Goal: Browse casually: Explore the website without a specific task or goal

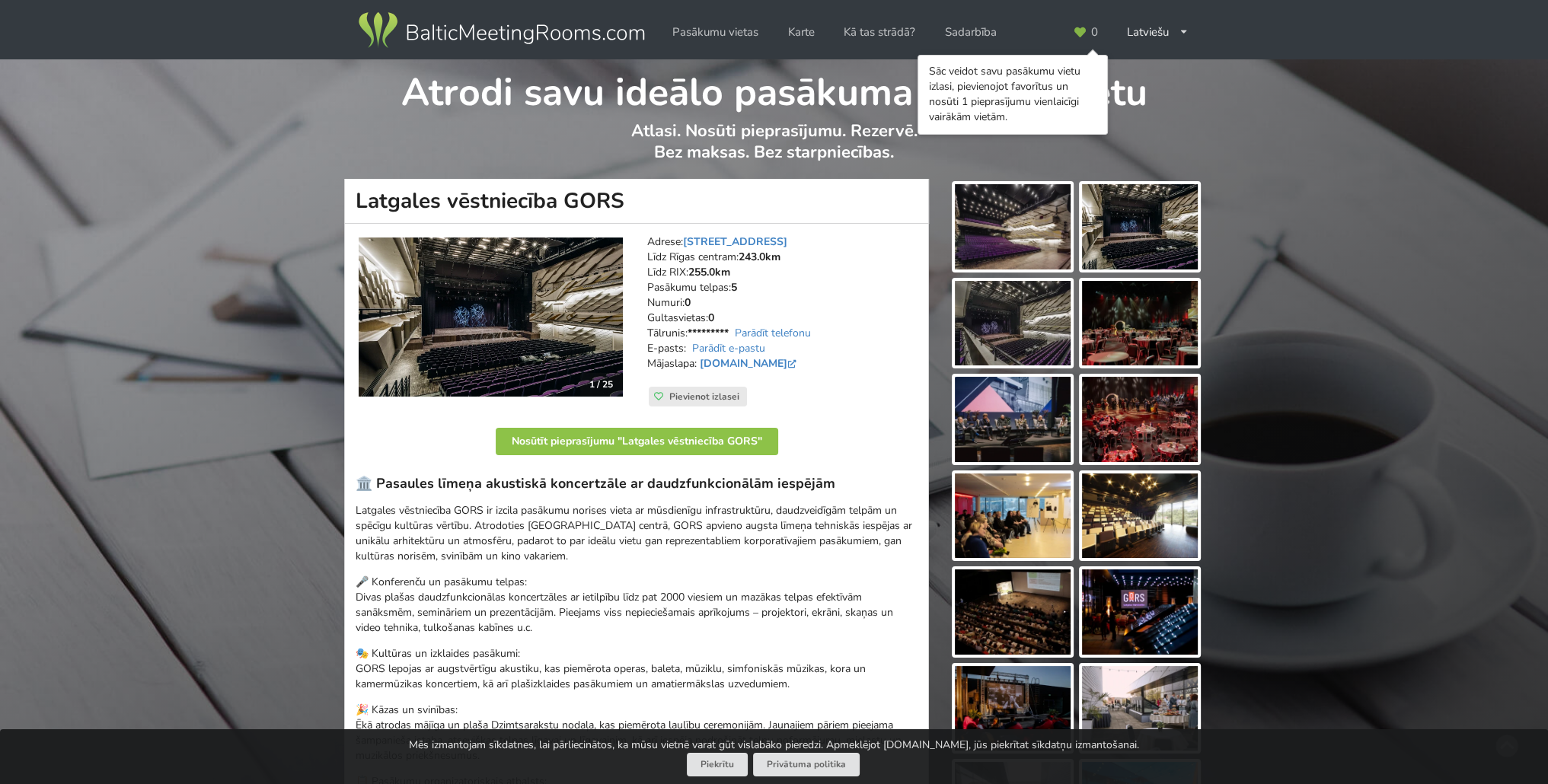
click at [530, 301] on img at bounding box center [491, 317] width 264 height 159
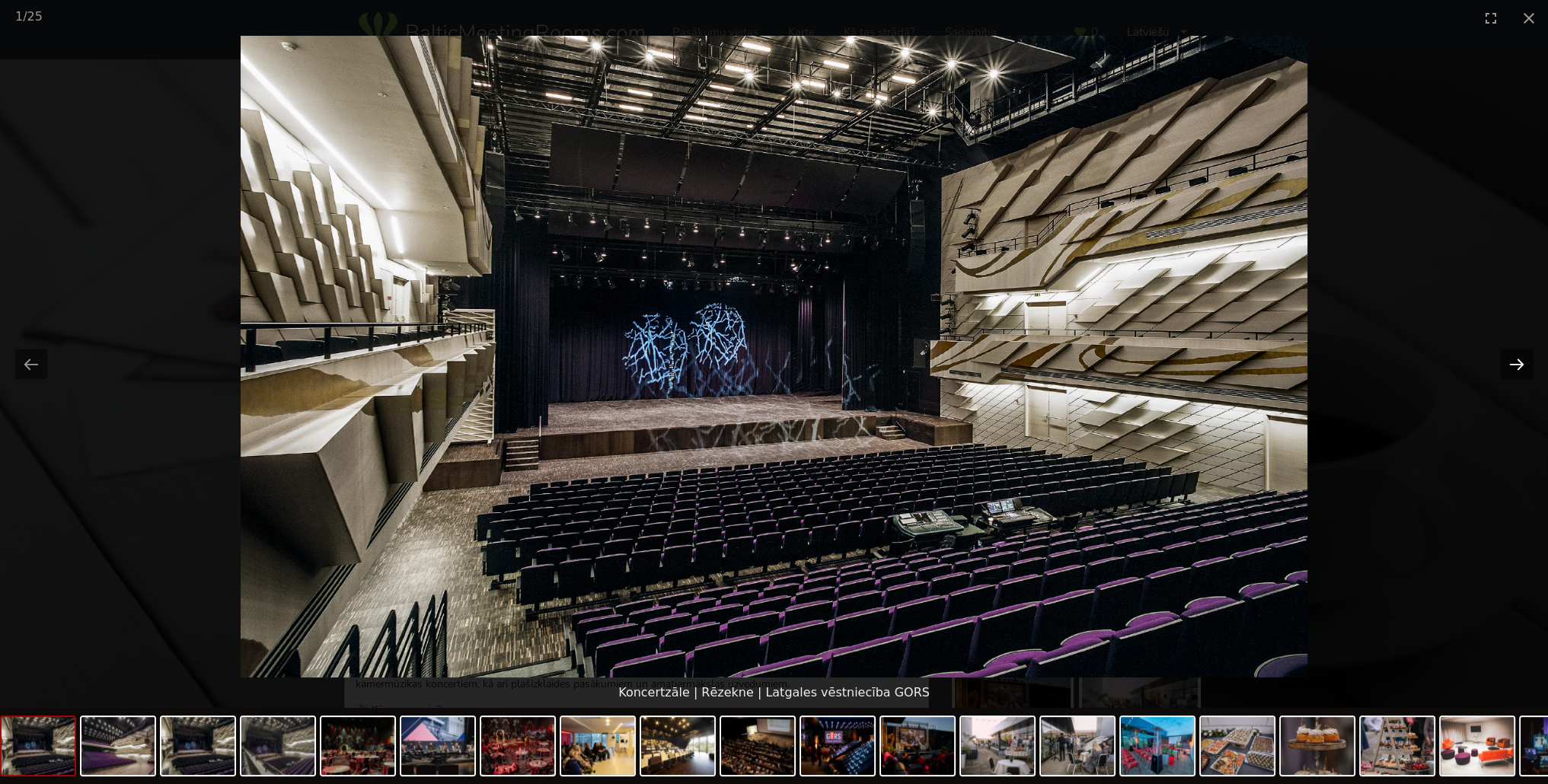
click at [1520, 366] on button "Next slide" at bounding box center [1517, 364] width 32 height 30
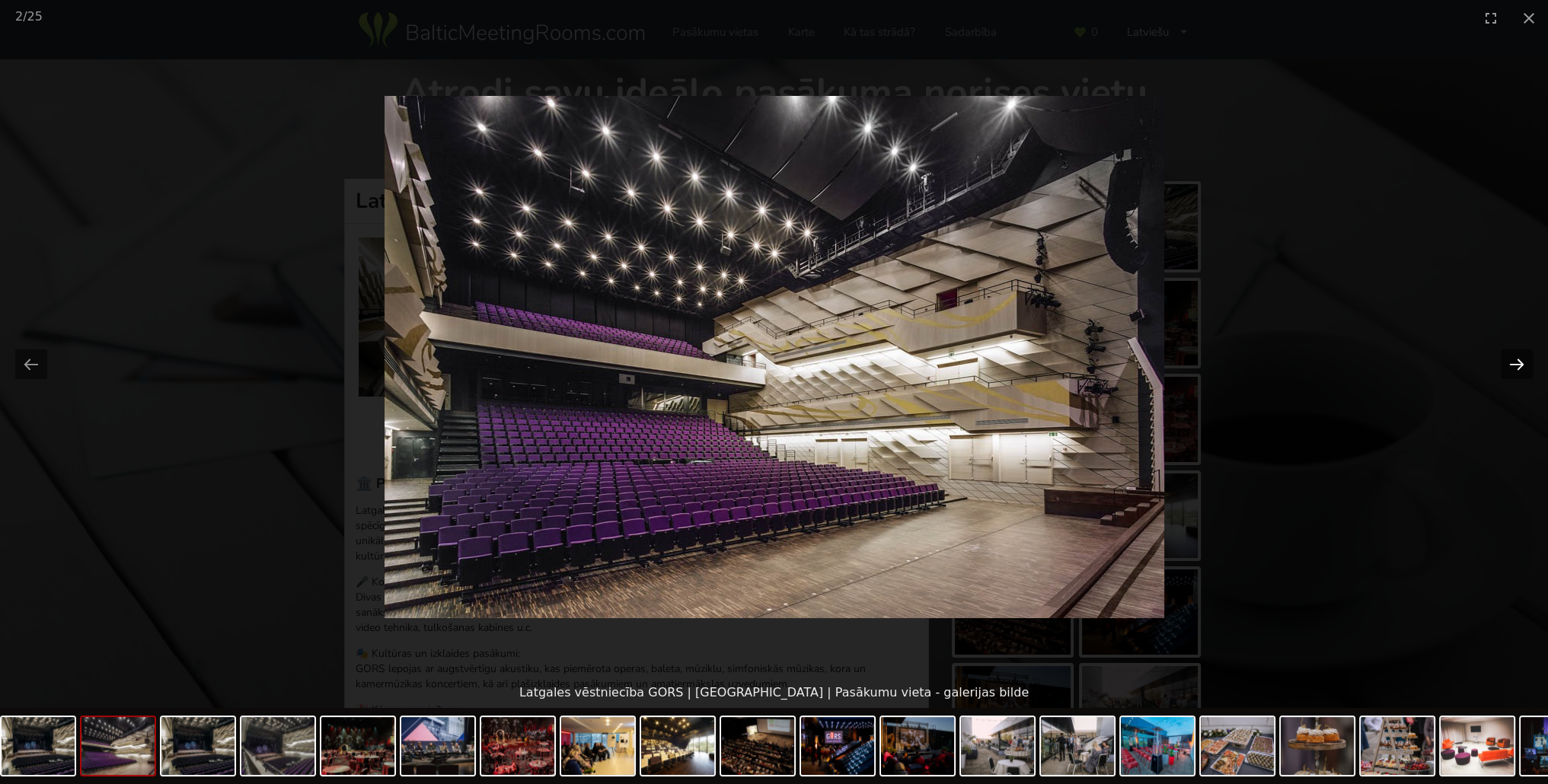
click at [1514, 370] on button "Next slide" at bounding box center [1517, 364] width 32 height 30
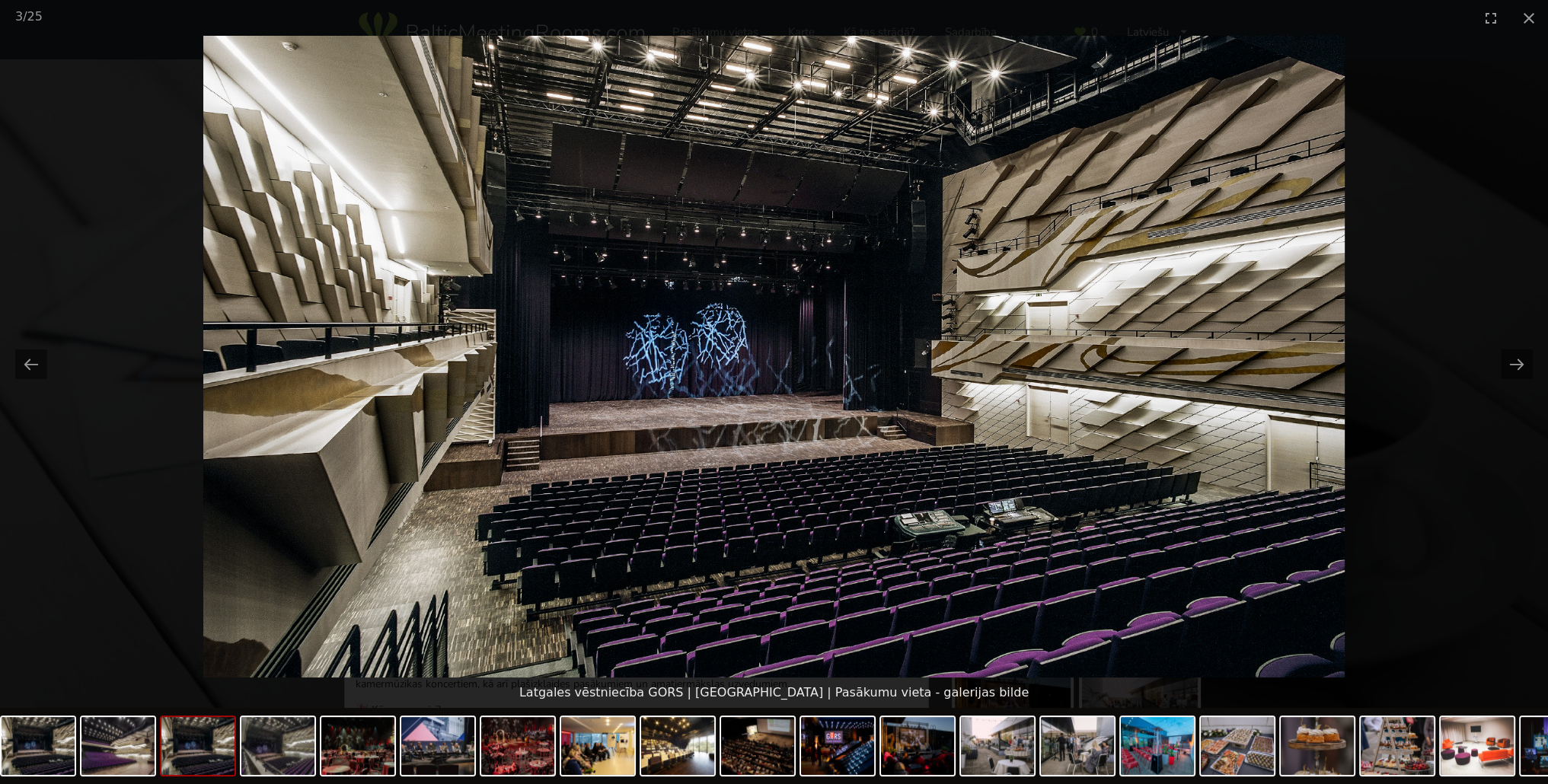
click at [1535, 369] on picture at bounding box center [774, 356] width 1548 height 642
click at [1519, 363] on button "Next slide" at bounding box center [1517, 364] width 32 height 30
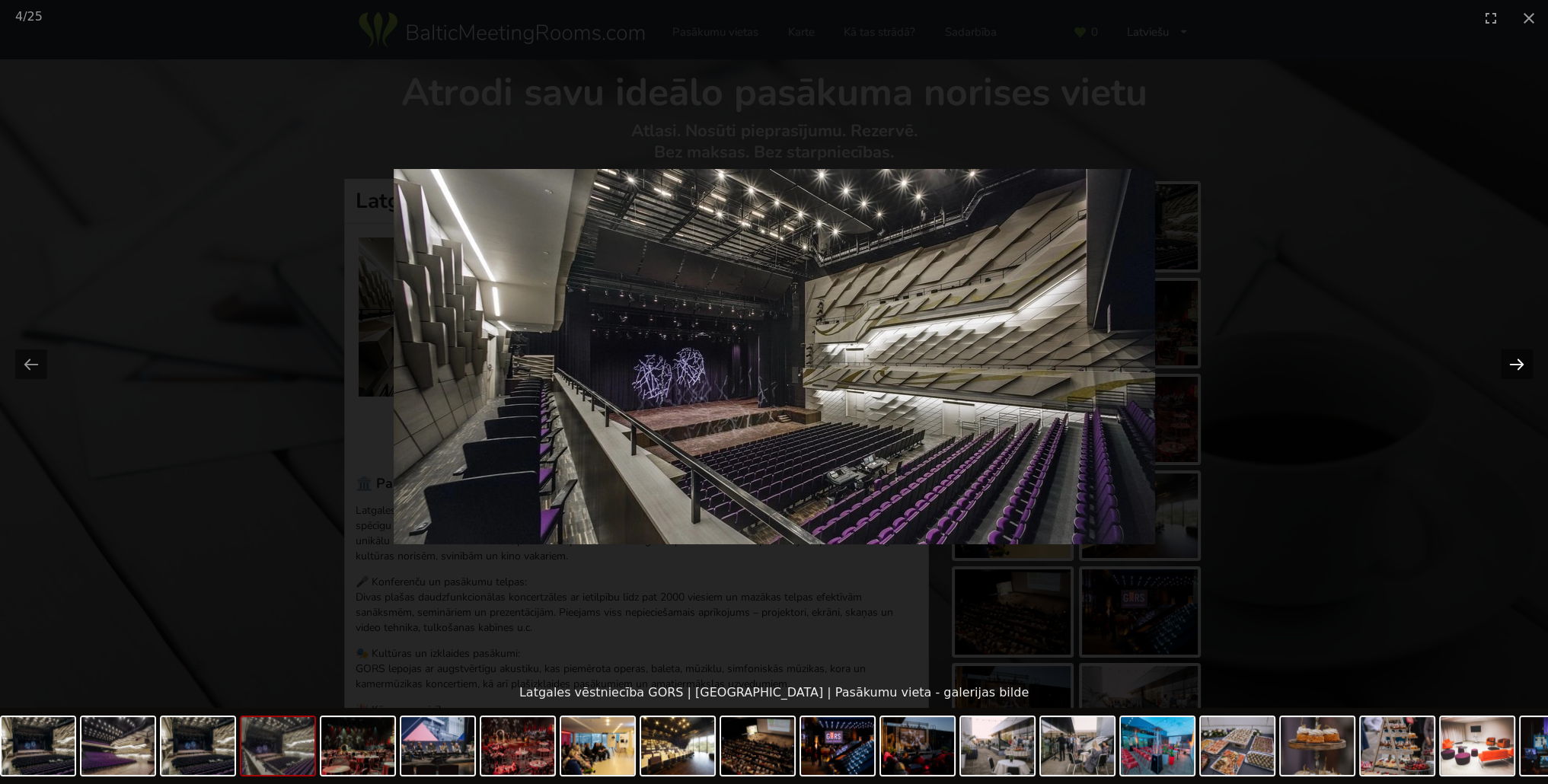
click at [1519, 359] on button "Next slide" at bounding box center [1517, 364] width 32 height 30
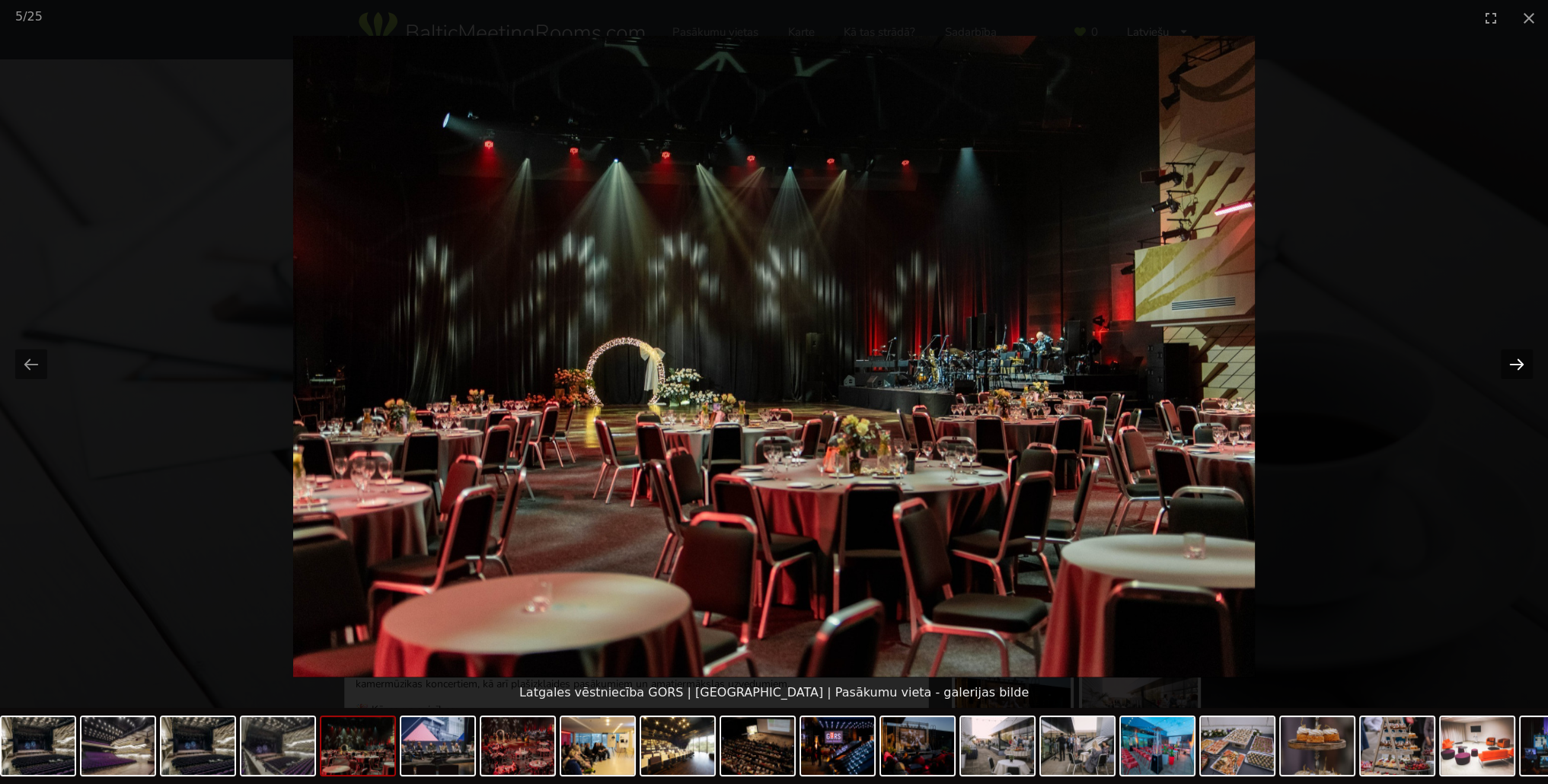
click at [1519, 359] on button "Next slide" at bounding box center [1517, 364] width 32 height 30
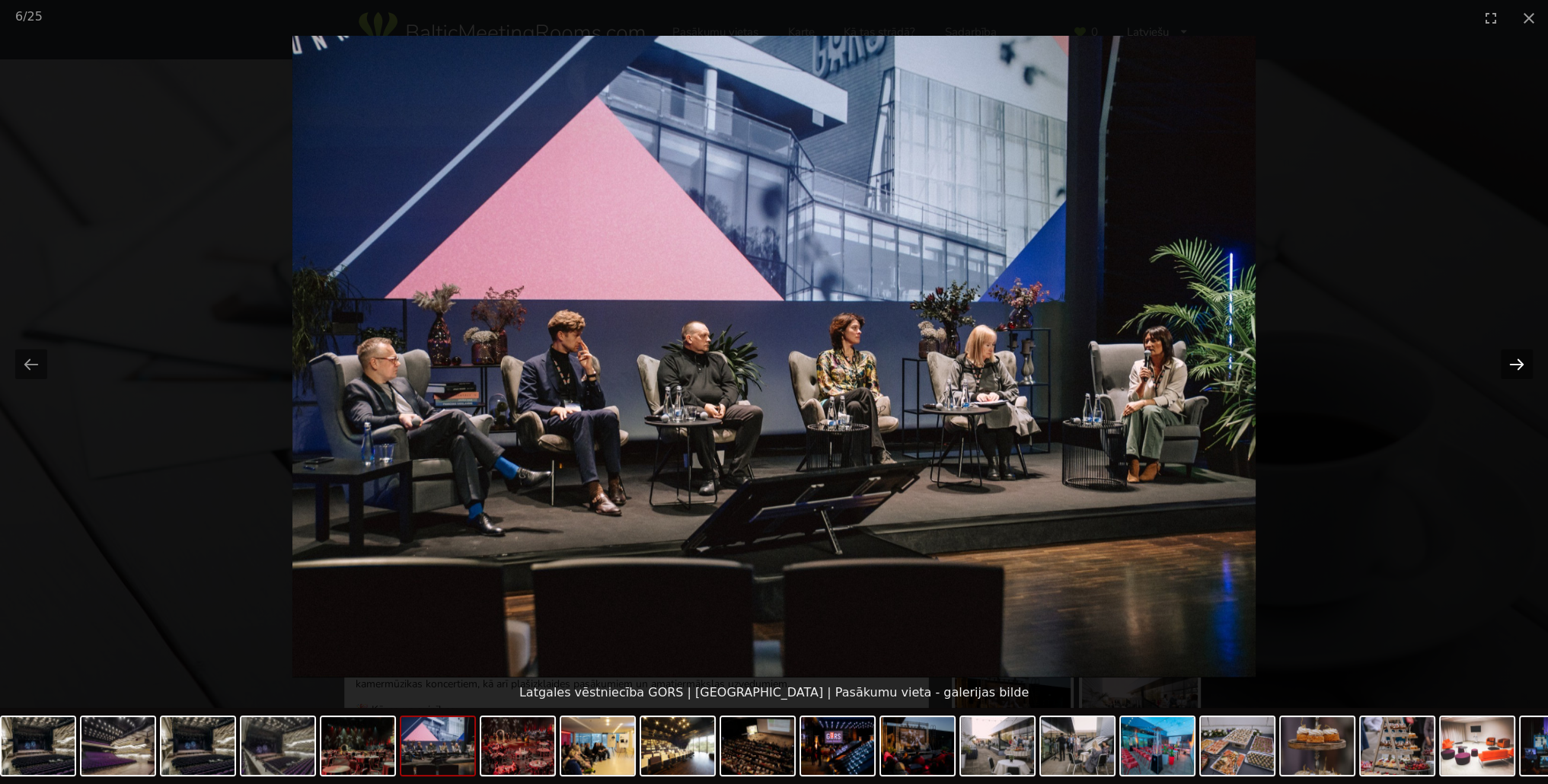
click at [1519, 359] on button "Next slide" at bounding box center [1517, 364] width 32 height 30
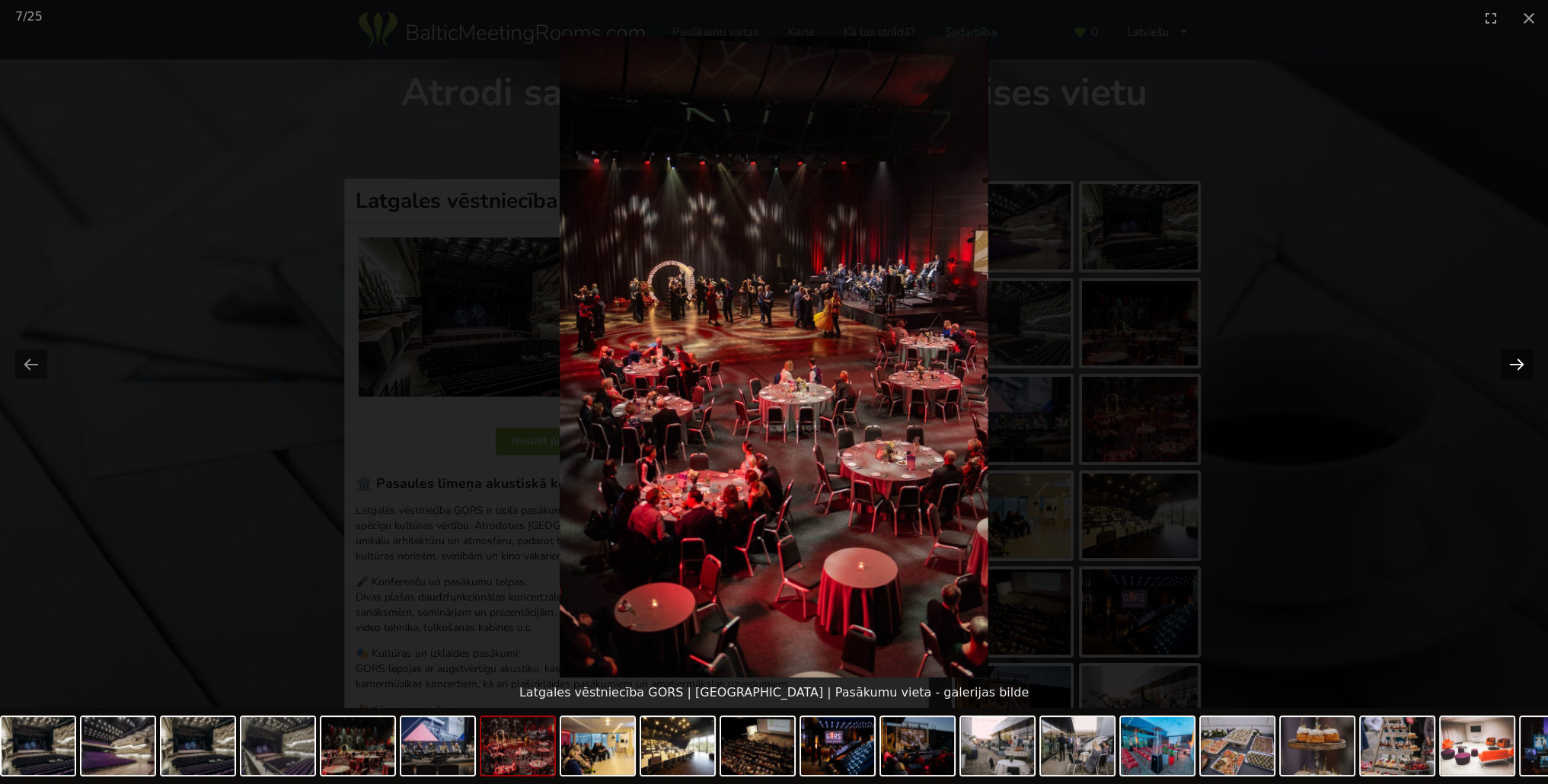
click at [1519, 358] on button "Next slide" at bounding box center [1517, 364] width 32 height 30
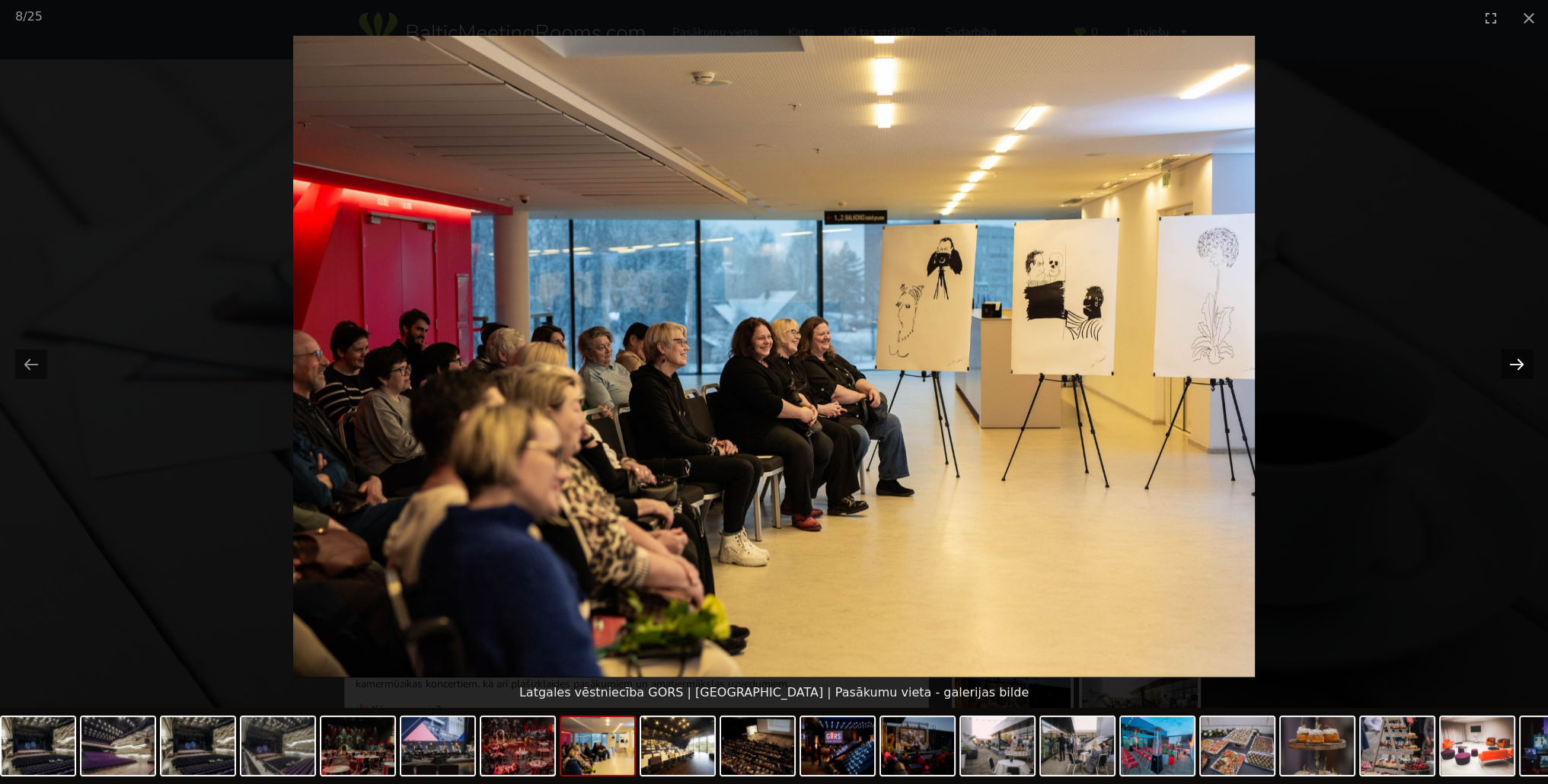
click at [1517, 355] on button "Next slide" at bounding box center [1517, 364] width 32 height 30
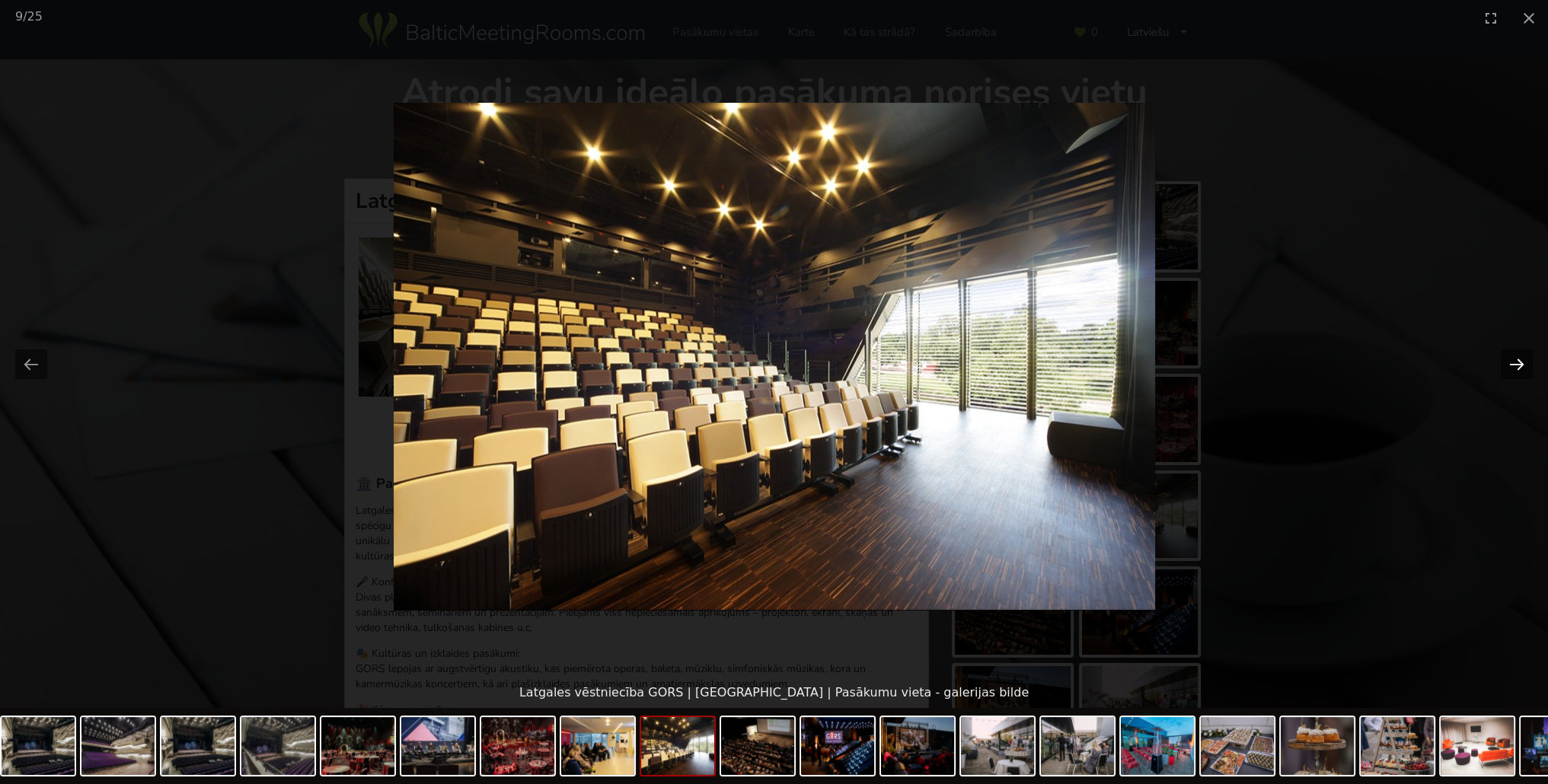
click at [1511, 360] on button "Next slide" at bounding box center [1517, 364] width 32 height 30
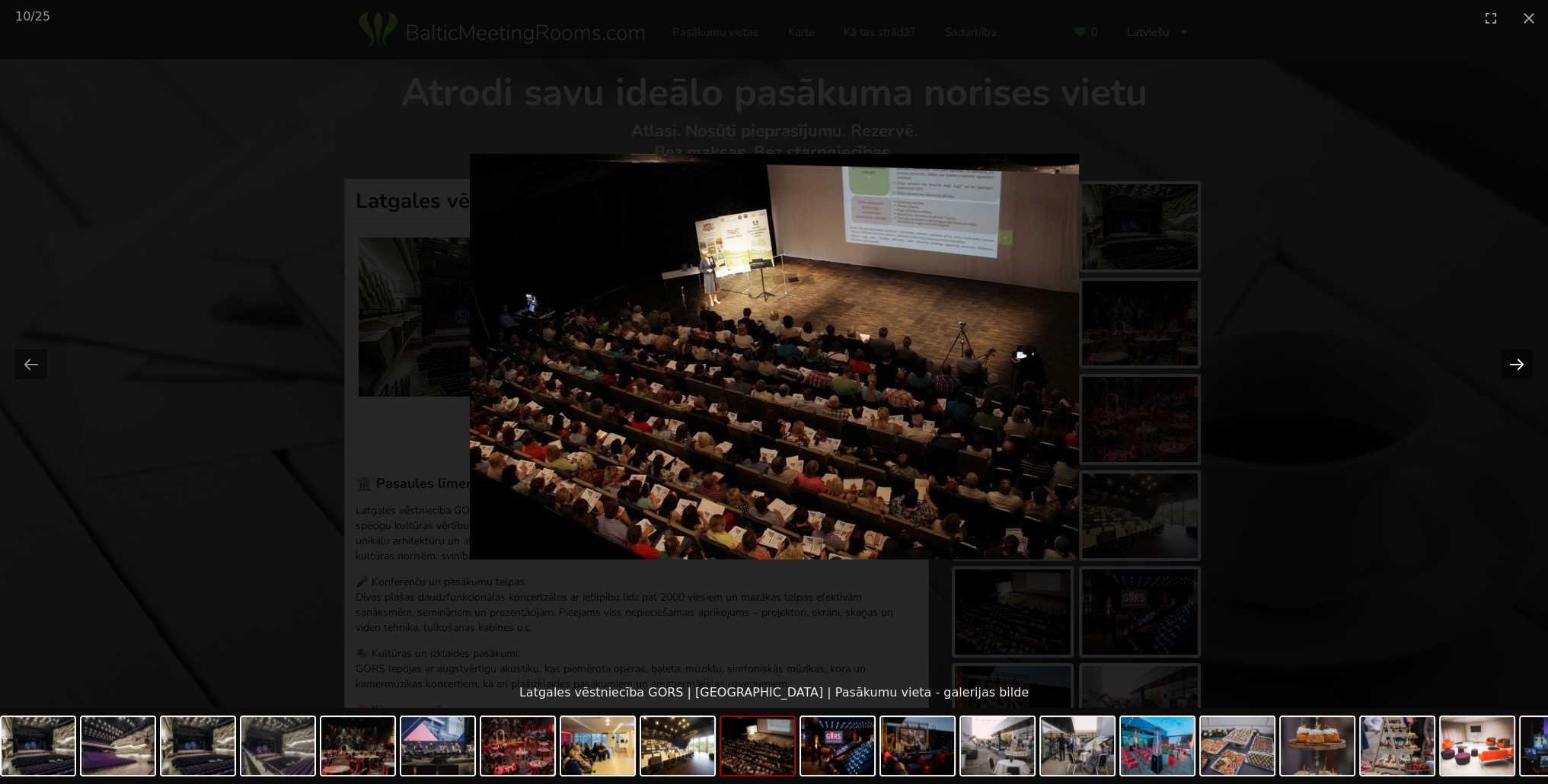
click at [1503, 364] on button "Next slide" at bounding box center [1517, 364] width 32 height 30
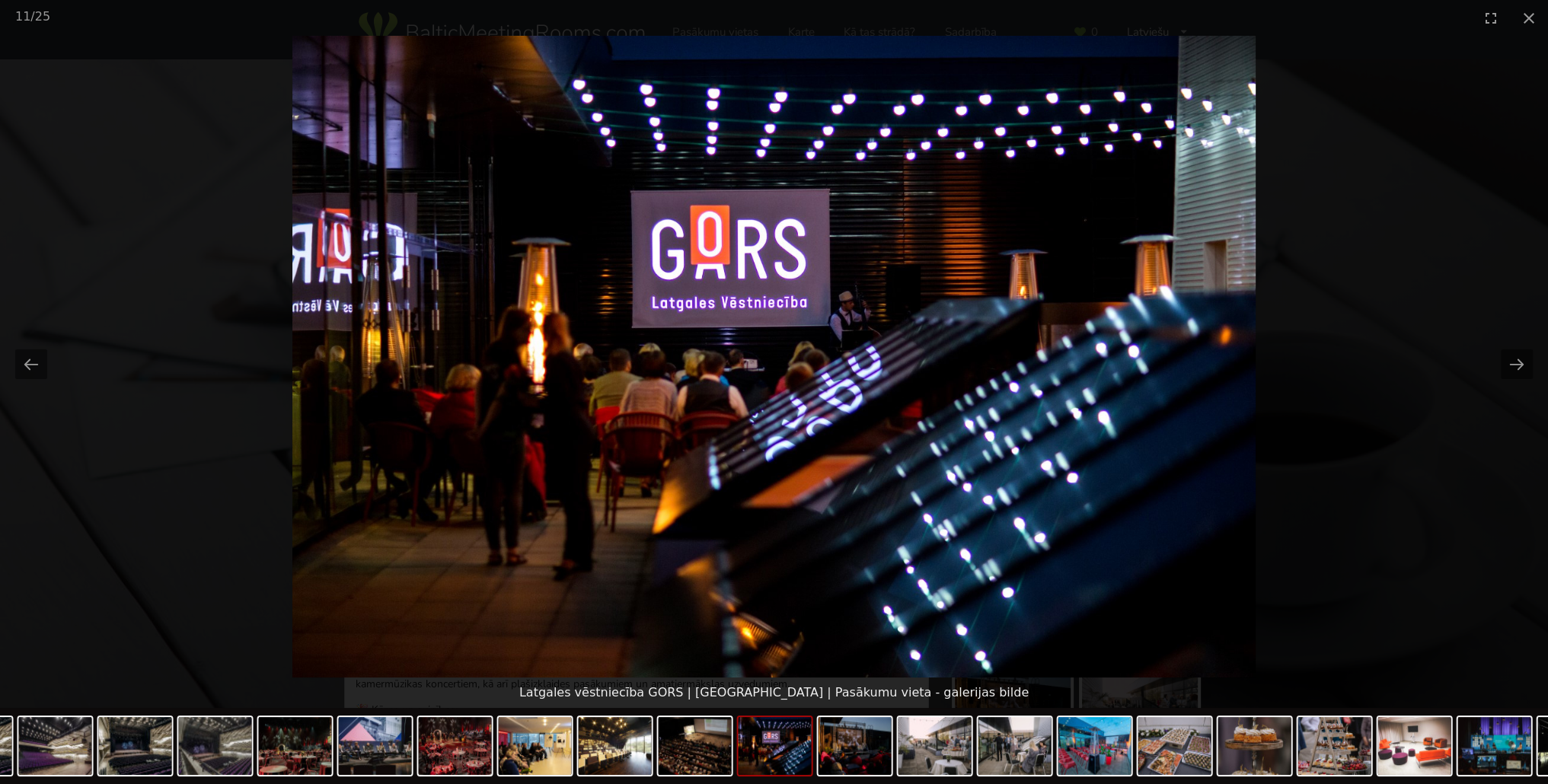
click at [1499, 366] on picture at bounding box center [774, 356] width 1548 height 642
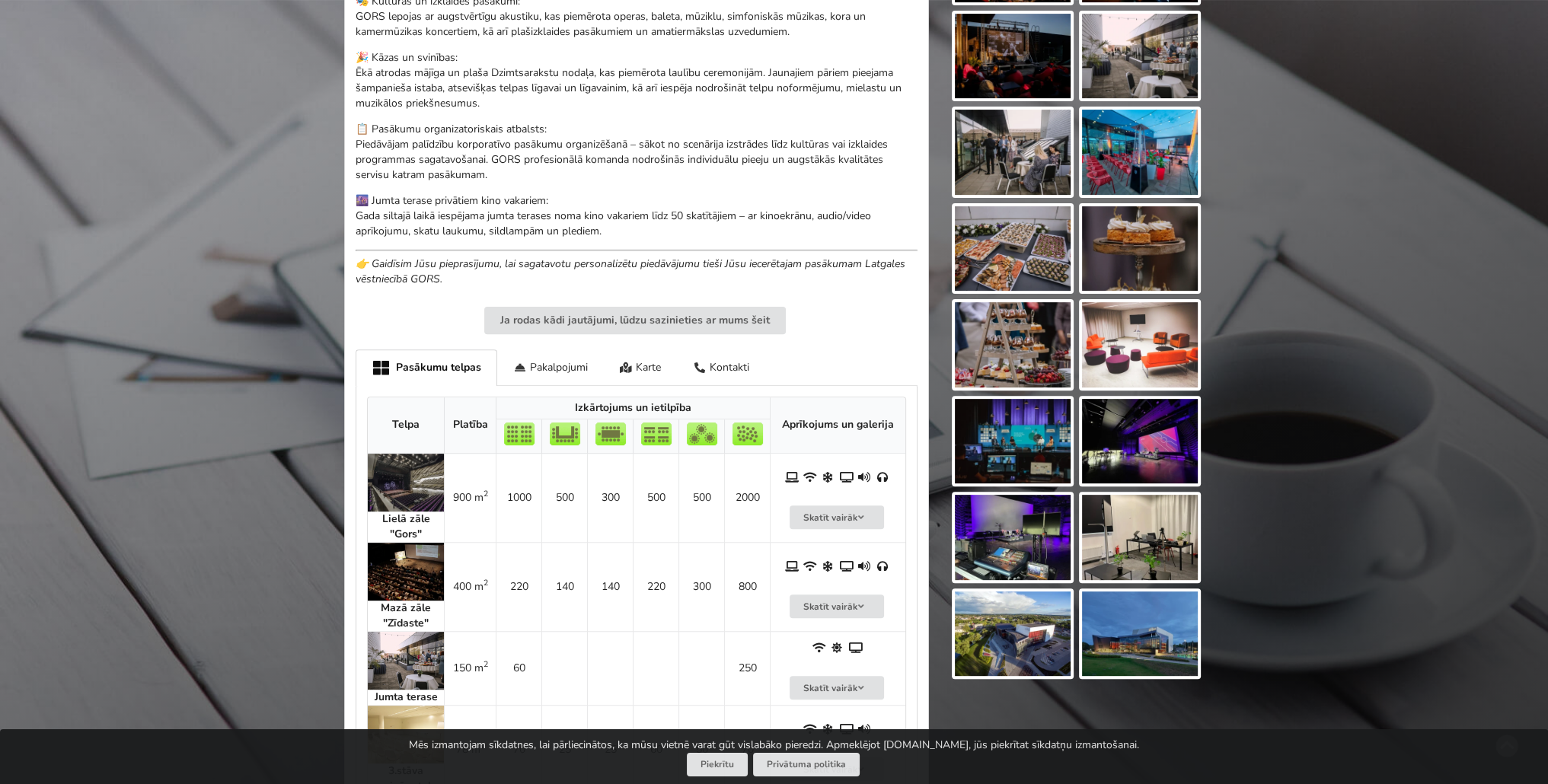
scroll to position [685, 0]
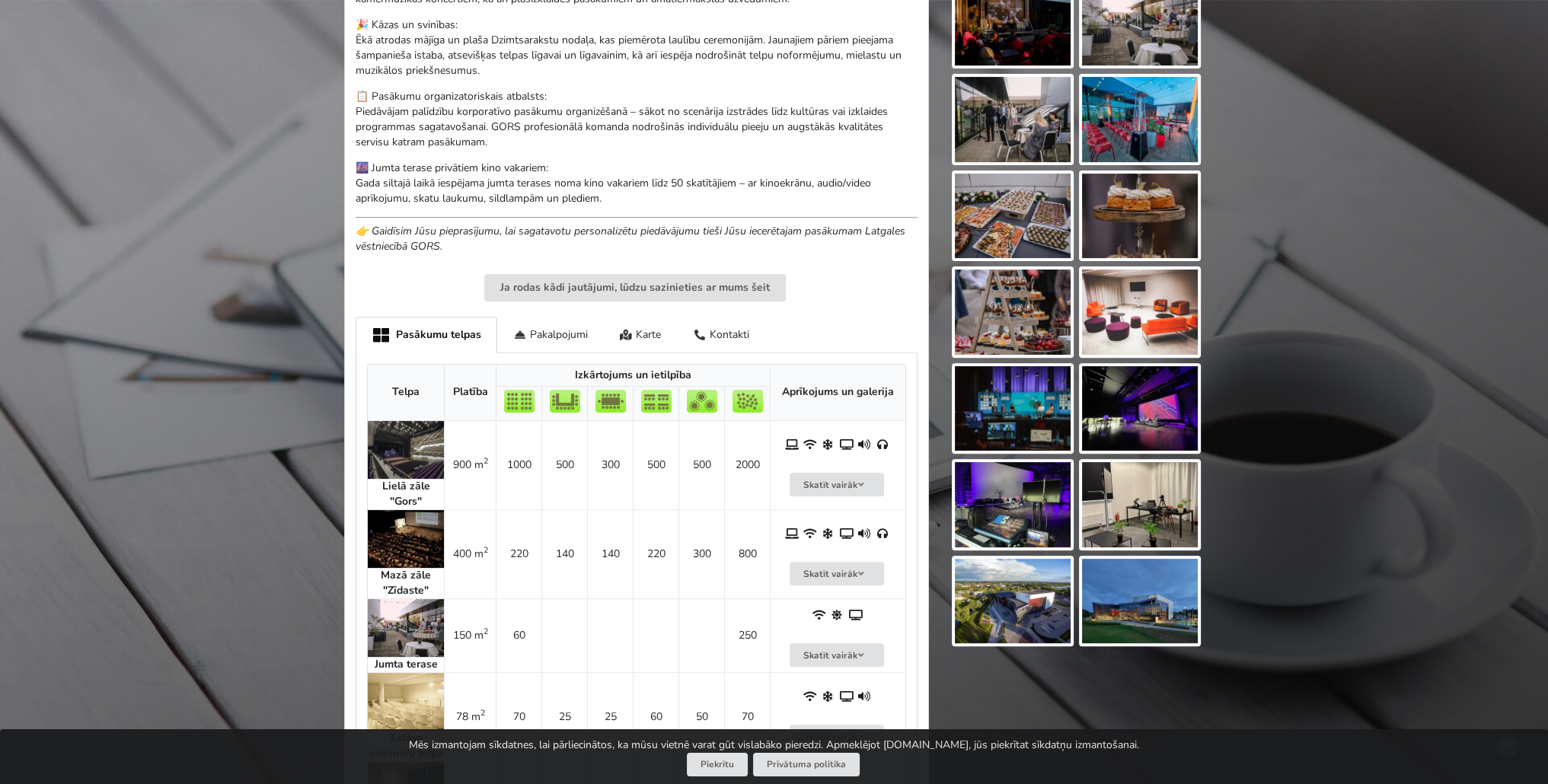
click at [1112, 505] on img at bounding box center [1140, 505] width 116 height 85
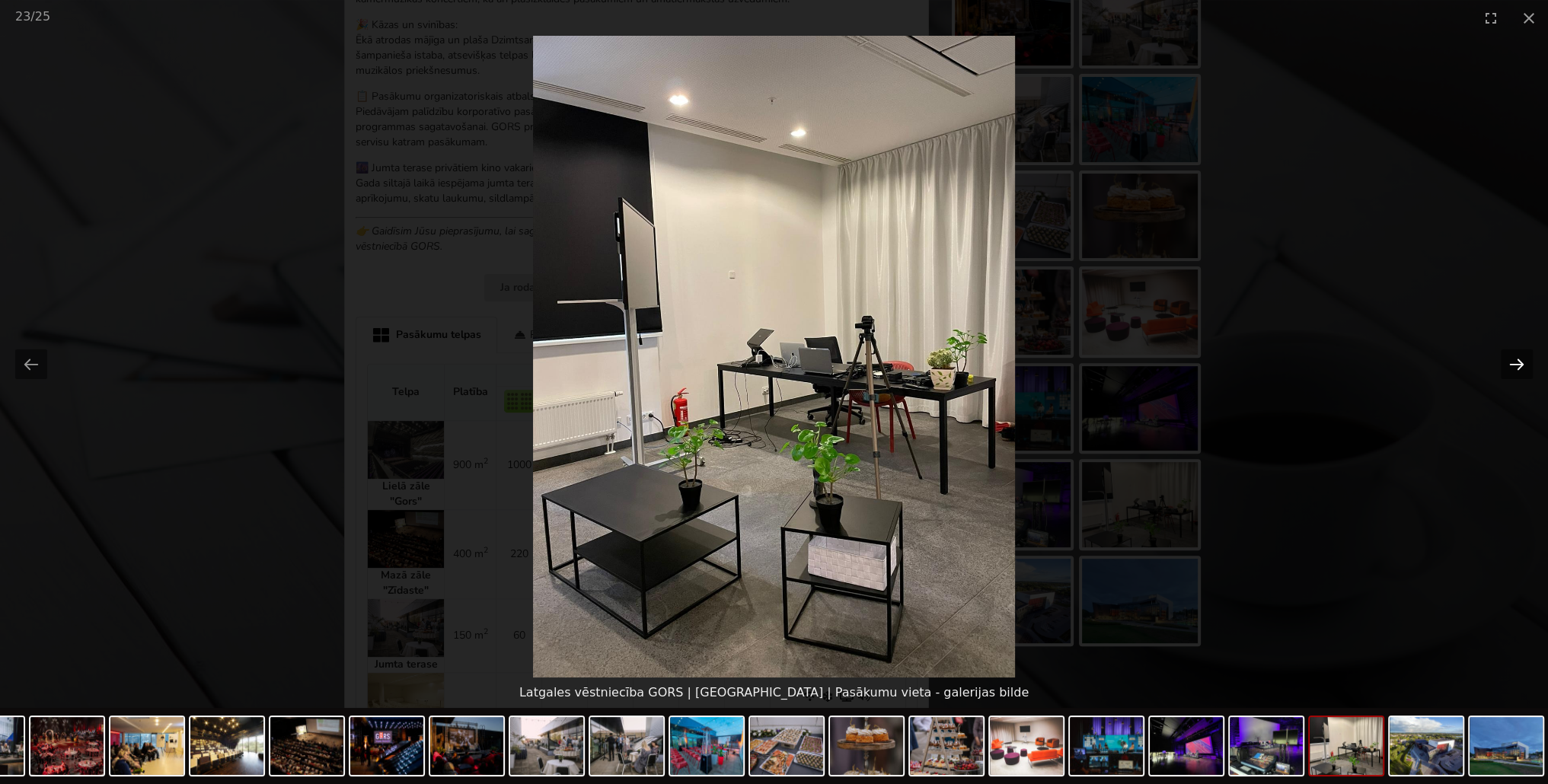
click at [1515, 362] on button "Next slide" at bounding box center [1517, 364] width 32 height 30
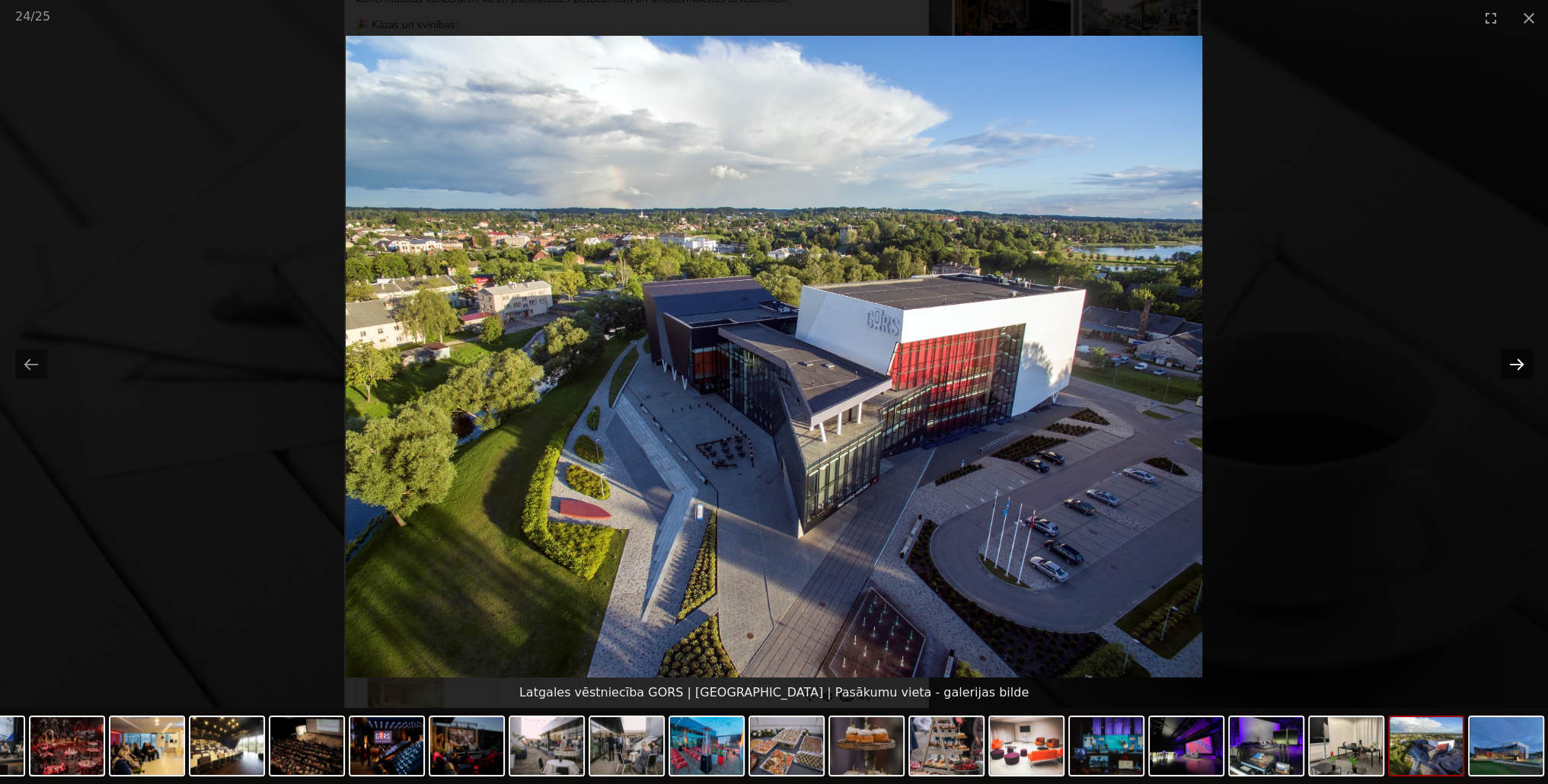
click at [1515, 362] on button "Next slide" at bounding box center [1517, 364] width 32 height 30
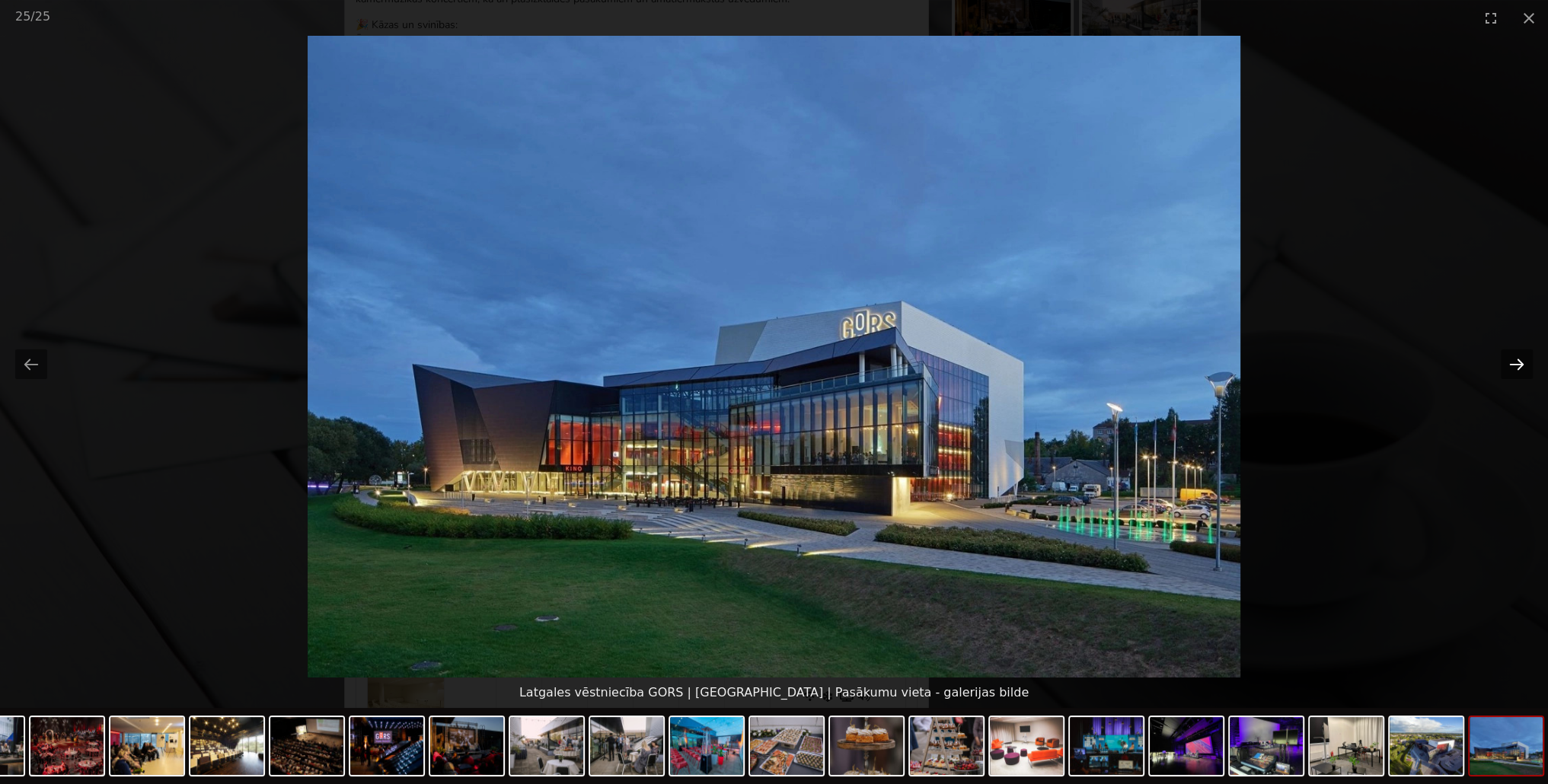
click at [1515, 362] on button "Next slide" at bounding box center [1517, 364] width 32 height 30
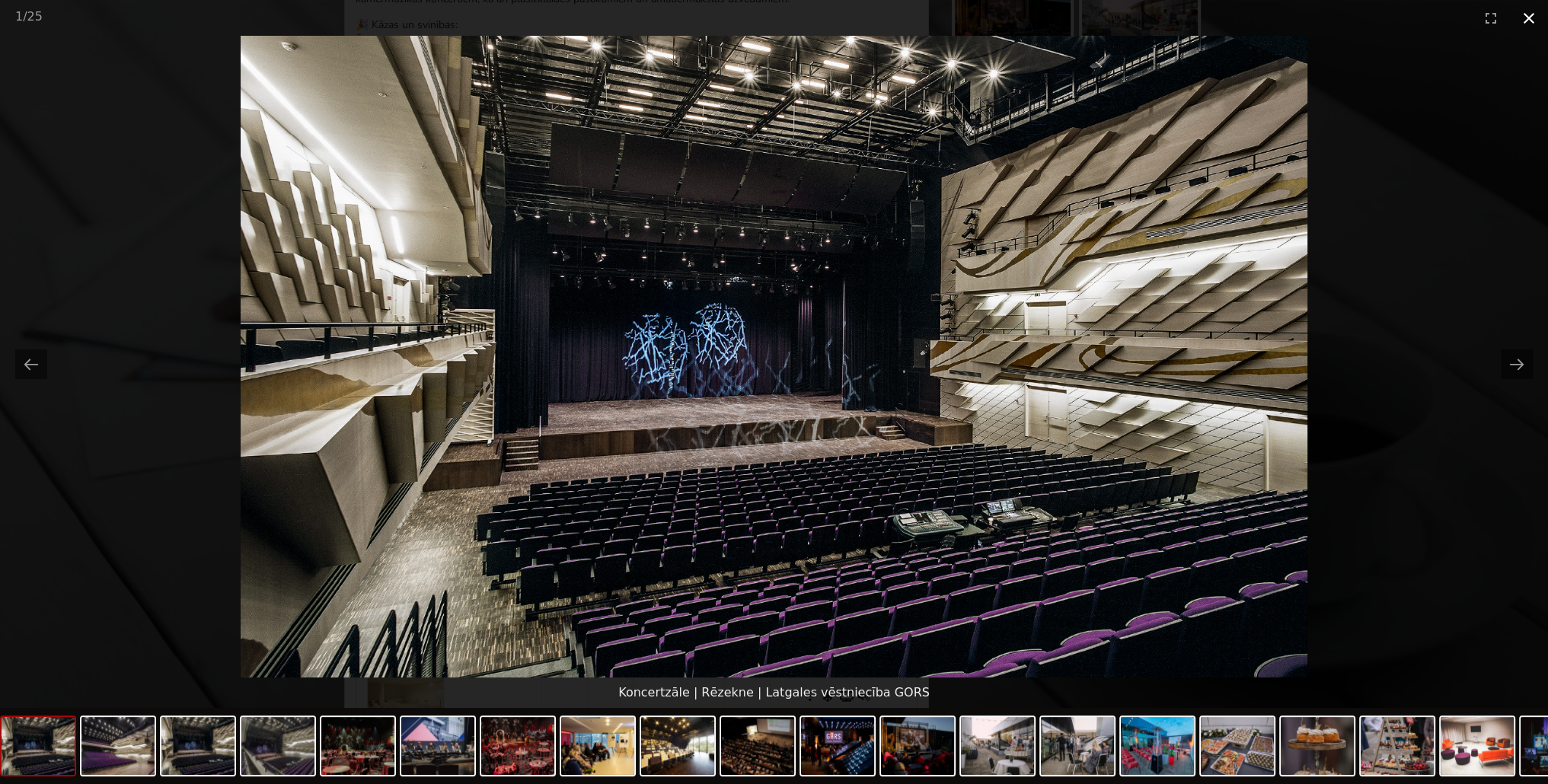
click at [1530, 23] on button "Close gallery" at bounding box center [1529, 17] width 38 height 36
